Goal: Task Accomplishment & Management: Use online tool/utility

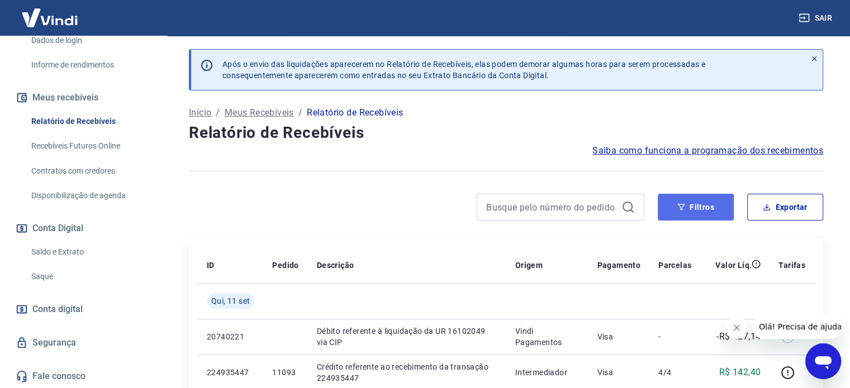
drag, startPoint x: 698, startPoint y: 210, endPoint x: 691, endPoint y: 216, distance: 9.9
click at [698, 210] on button "Filtros" at bounding box center [696, 207] width 76 height 27
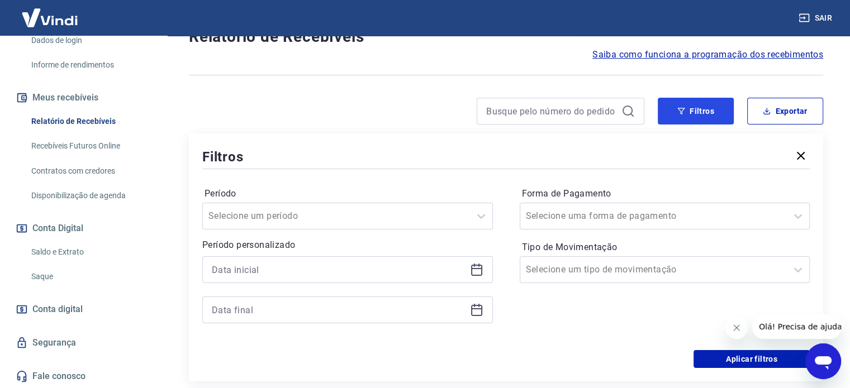
scroll to position [224, 0]
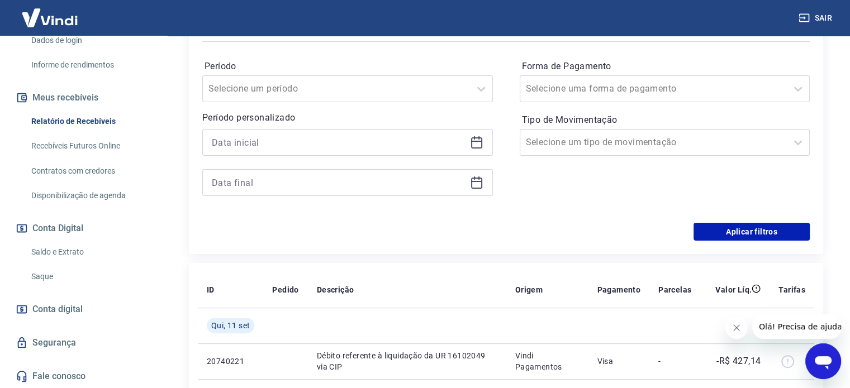
click at [483, 151] on div at bounding box center [347, 142] width 291 height 27
click at [478, 145] on icon at bounding box center [476, 142] width 13 height 13
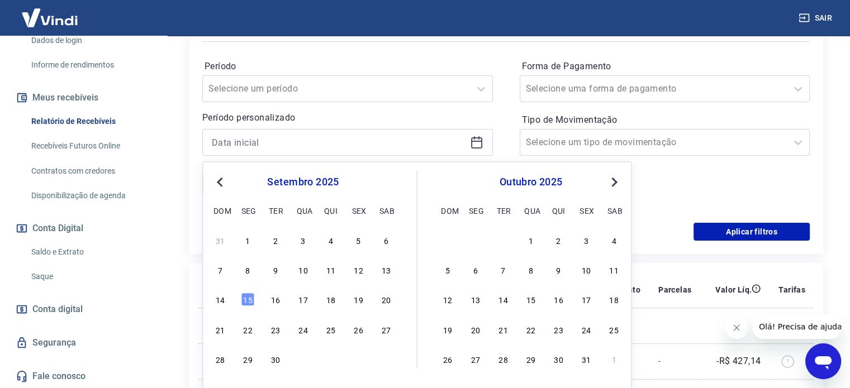
click at [217, 179] on button "Previous Month" at bounding box center [219, 181] width 13 height 13
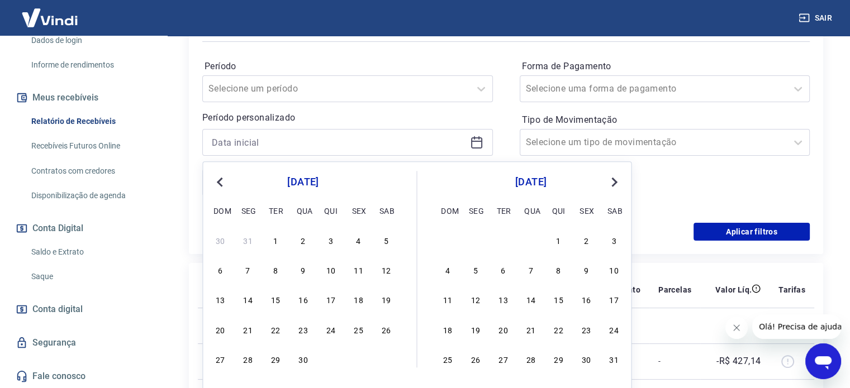
click at [221, 181] on span "Previous Month" at bounding box center [221, 181] width 0 height 13
click at [389, 236] on div "1" at bounding box center [385, 240] width 13 height 13
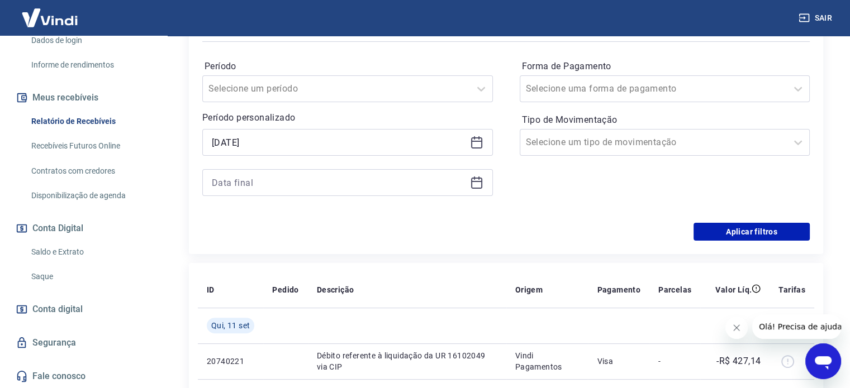
click at [476, 143] on icon at bounding box center [476, 142] width 13 height 13
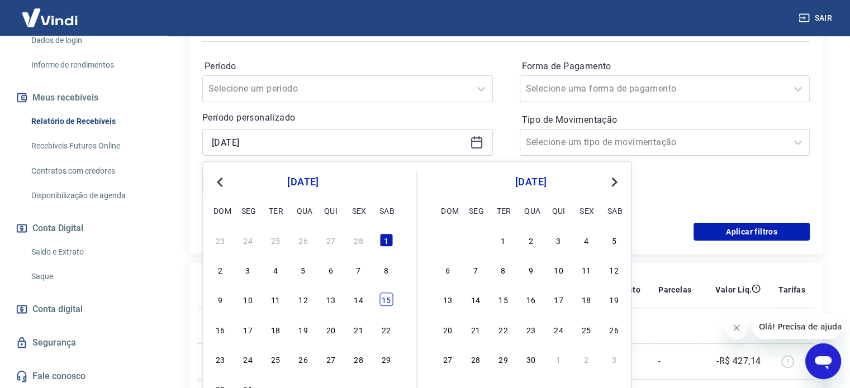
click at [385, 302] on div "15" at bounding box center [385, 299] width 13 height 13
type input "[DATE]"
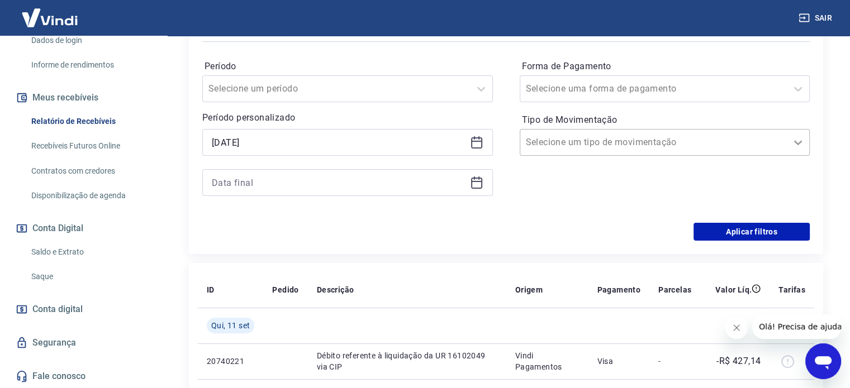
click at [797, 142] on icon at bounding box center [797, 142] width 13 height 13
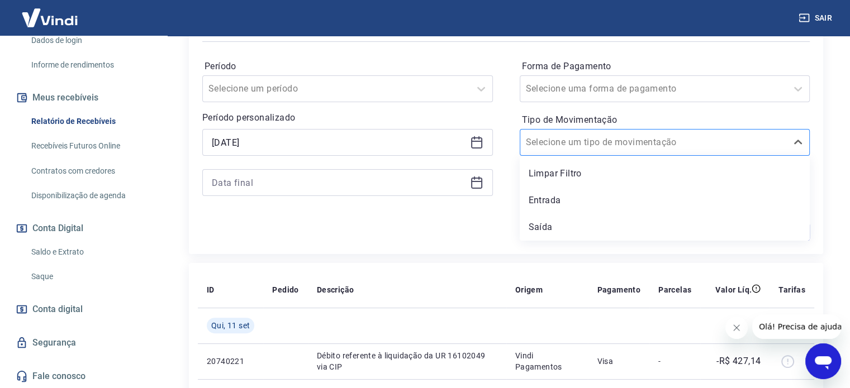
click at [708, 148] on div at bounding box center [654, 143] width 256 height 16
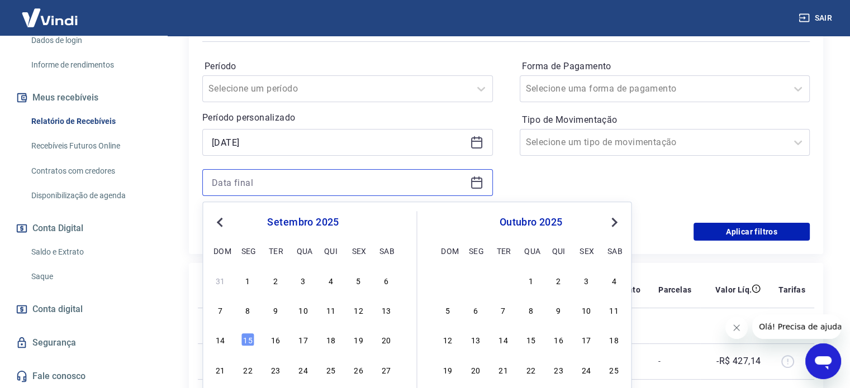
click at [296, 185] on input at bounding box center [339, 182] width 254 height 17
click at [617, 220] on button "Next Month" at bounding box center [613, 222] width 13 height 13
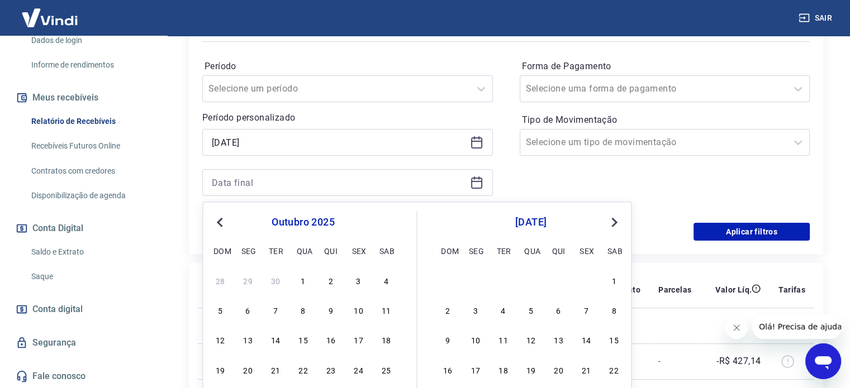
click at [617, 220] on button "Next Month" at bounding box center [613, 222] width 13 height 13
click at [221, 219] on span "Previous Month" at bounding box center [221, 222] width 0 height 13
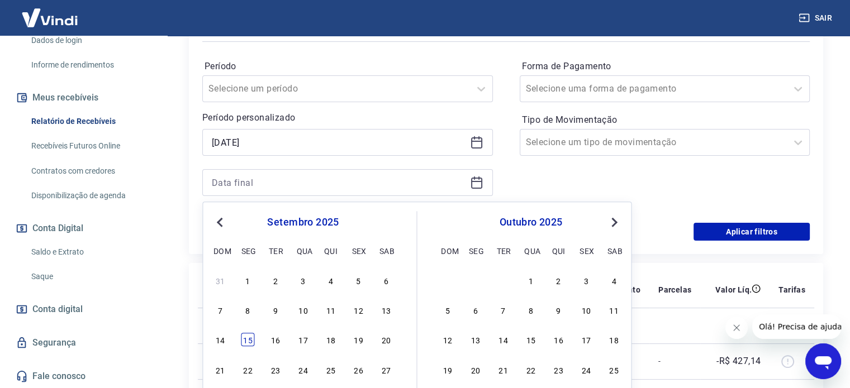
click at [247, 336] on div "15" at bounding box center [247, 340] width 13 height 13
type input "[DATE]"
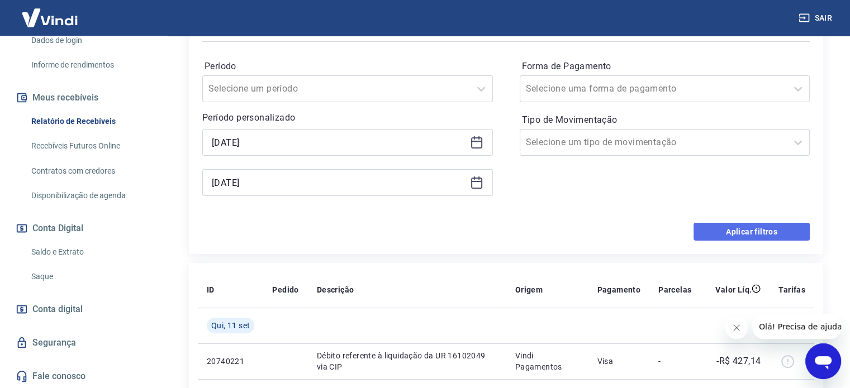
click at [733, 237] on button "Aplicar filtros" at bounding box center [752, 232] width 116 height 18
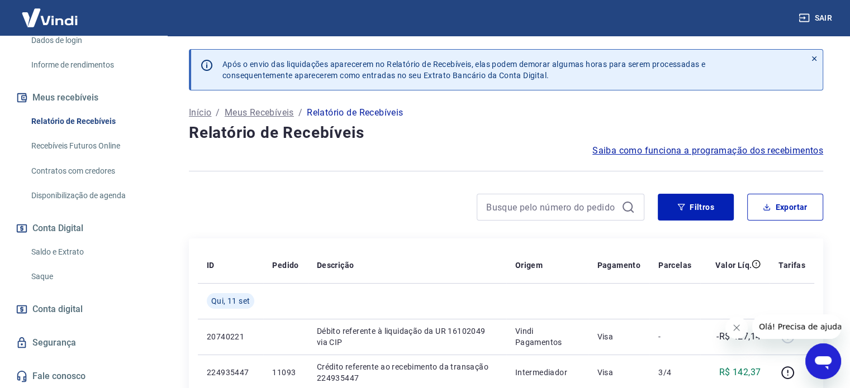
scroll to position [112, 0]
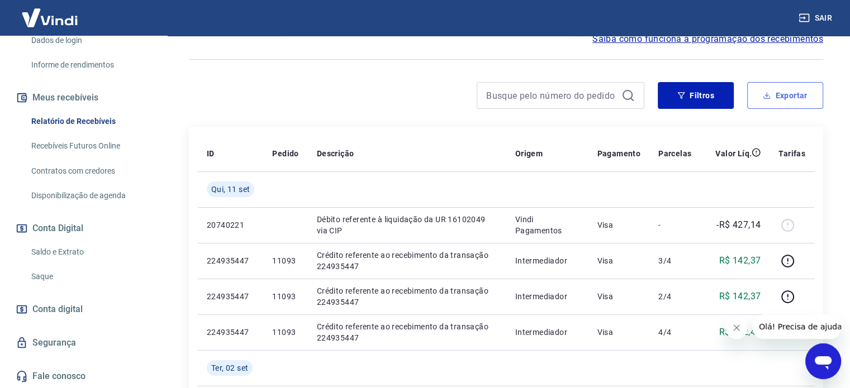
click at [777, 91] on button "Exportar" at bounding box center [785, 95] width 76 height 27
type input "[DATE]"
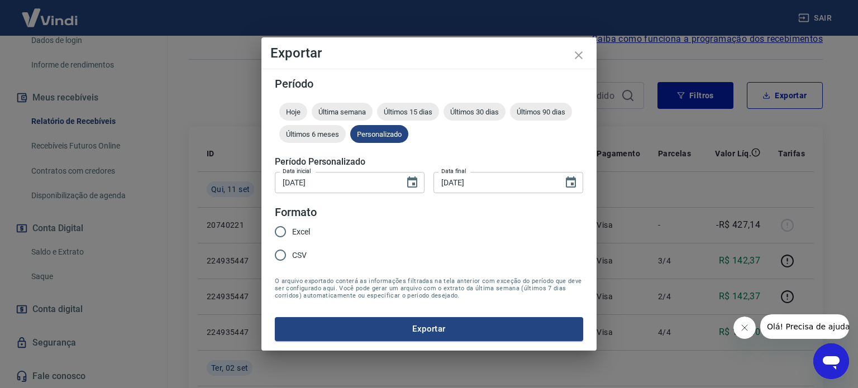
click at [288, 230] on input "Excel" at bounding box center [280, 231] width 23 height 23
radio input "true"
click at [402, 326] on button "Exportar" at bounding box center [429, 328] width 308 height 23
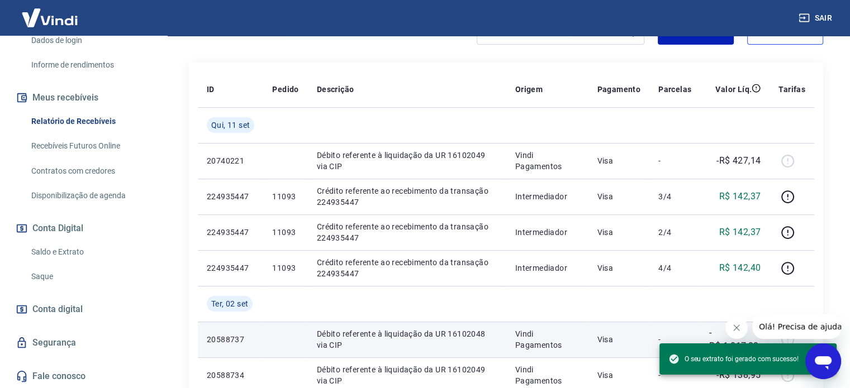
scroll to position [224, 0]
